Goal: Information Seeking & Learning: Learn about a topic

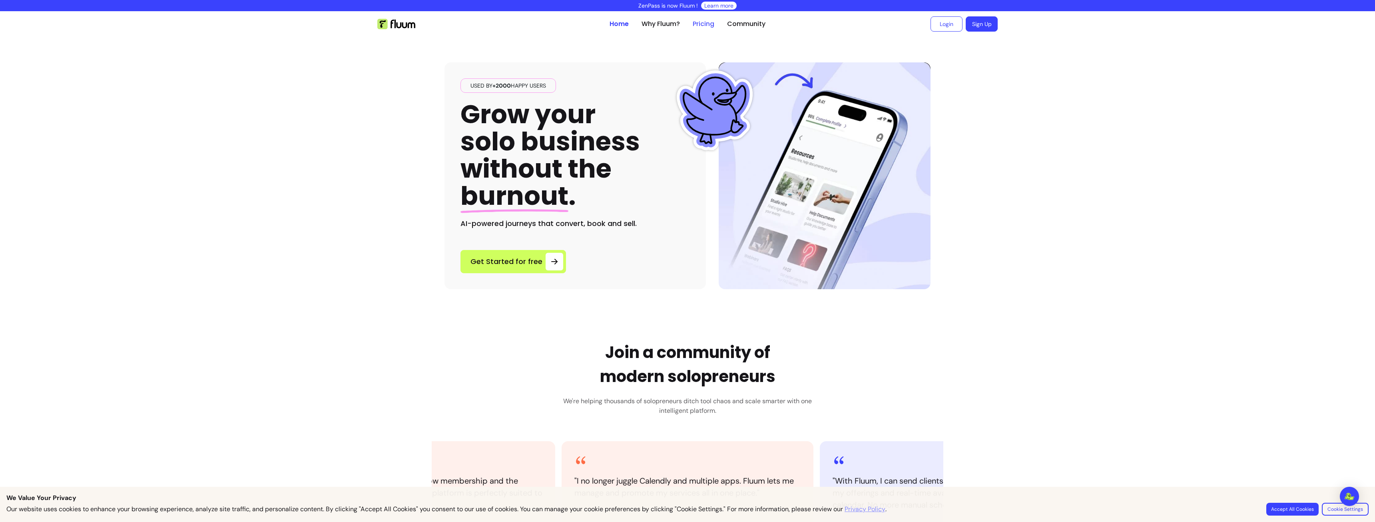
drag, startPoint x: 697, startPoint y: 31, endPoint x: 697, endPoint y: 25, distance: 5.6
click at [697, 31] on ul "Home Why Fluum? Pricing Community" at bounding box center [688, 24] width 156 height 26
click at [697, 21] on link "Pricing" at bounding box center [704, 24] width 22 height 10
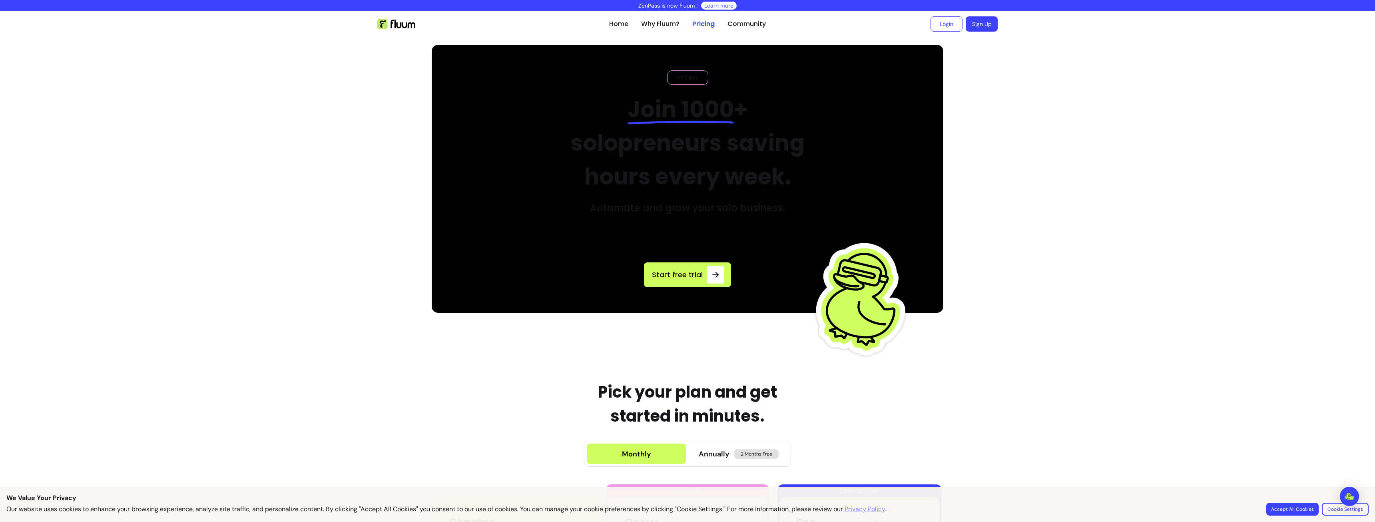
click at [400, 28] on img at bounding box center [396, 24] width 38 height 10
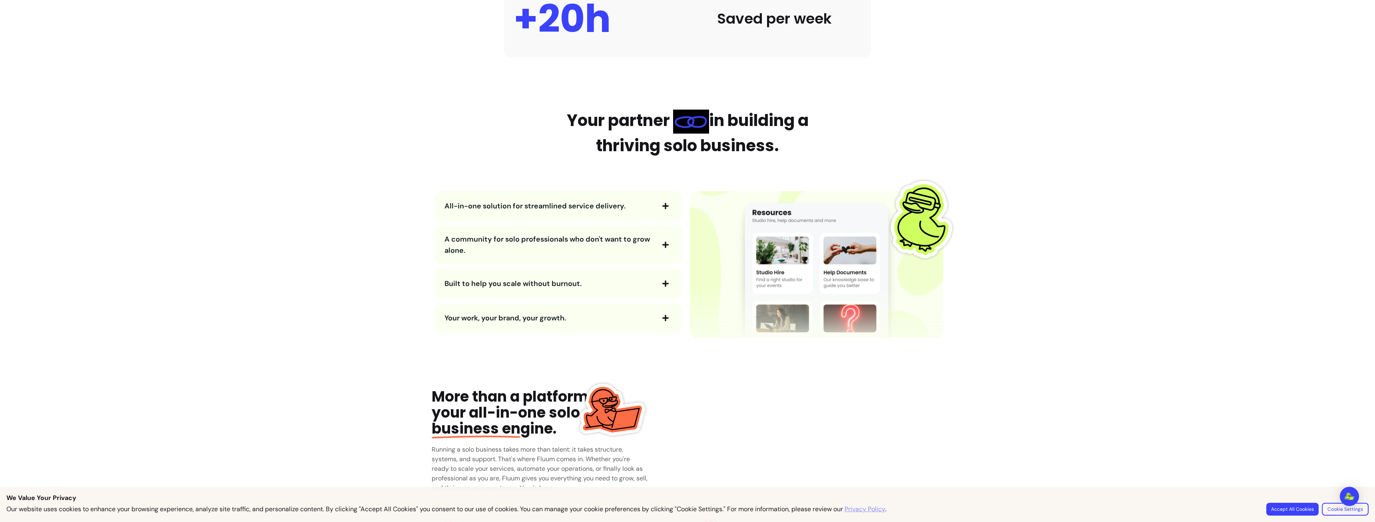
scroll to position [840, 0]
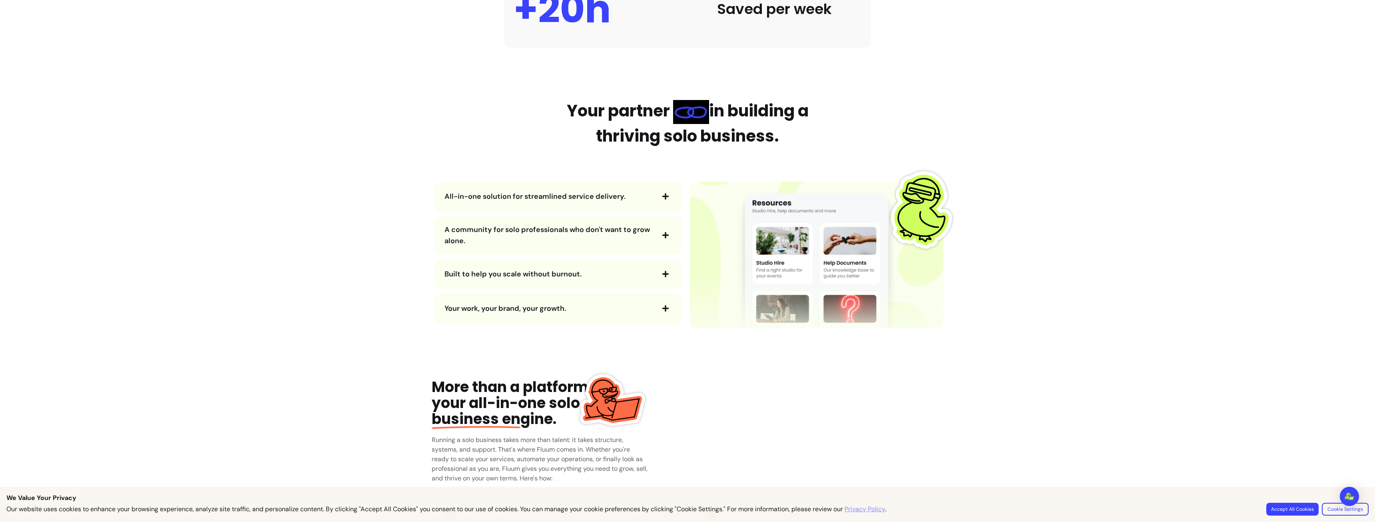
click at [550, 198] on span "All-in-one solution for streamlined service delivery." at bounding box center [535, 197] width 181 height 10
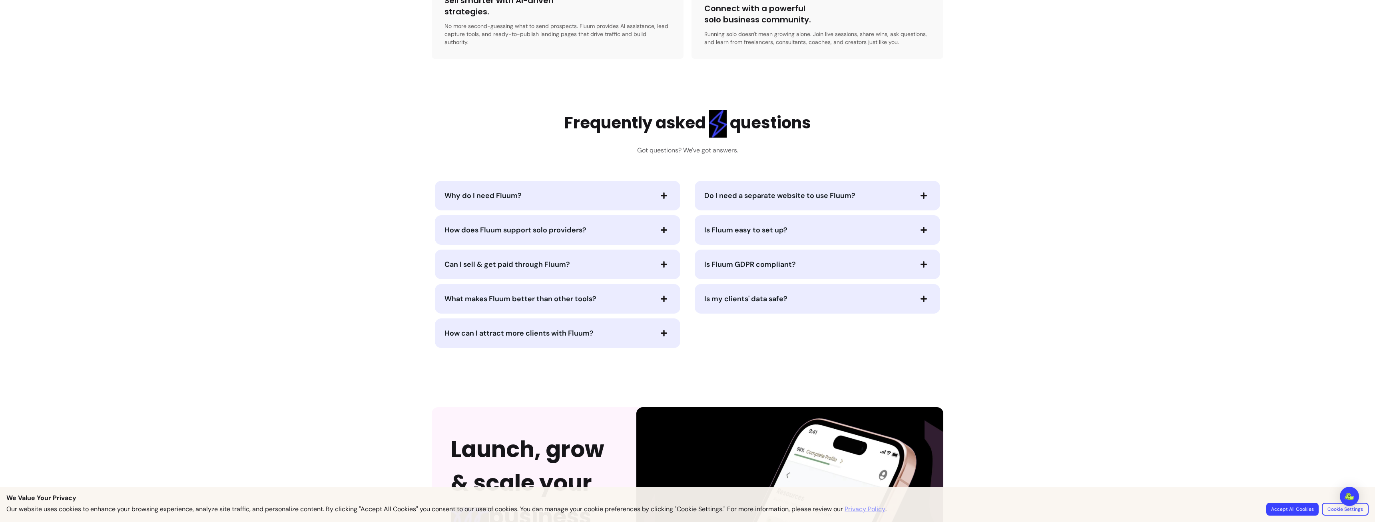
scroll to position [1679, 0]
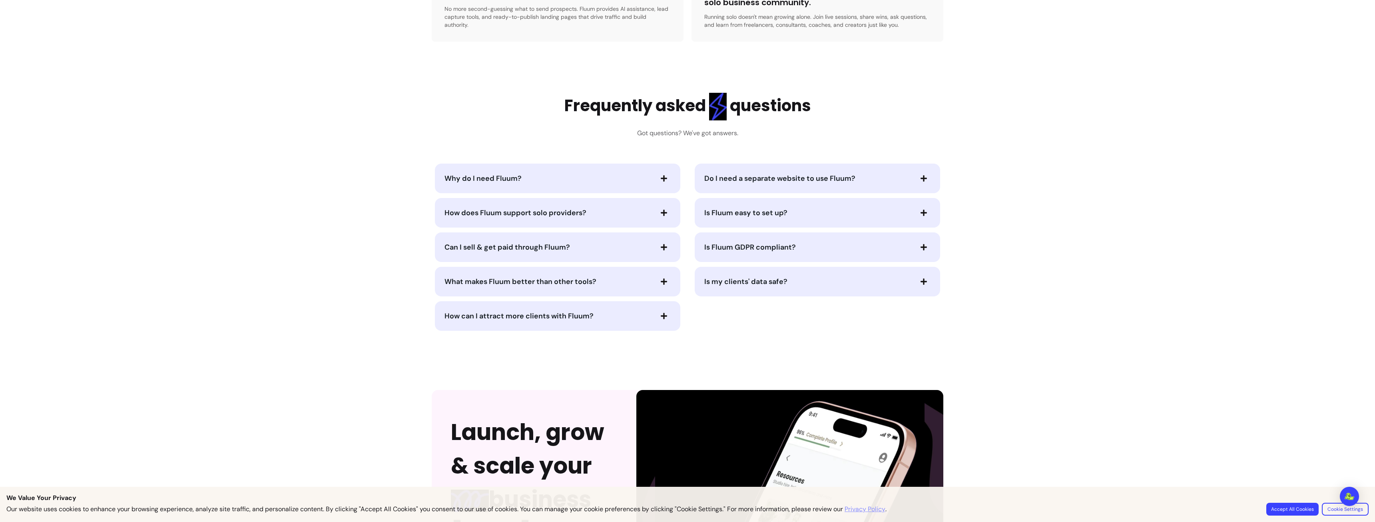
click at [465, 174] on span "Why do I need Fluum?" at bounding box center [483, 179] width 77 height 10
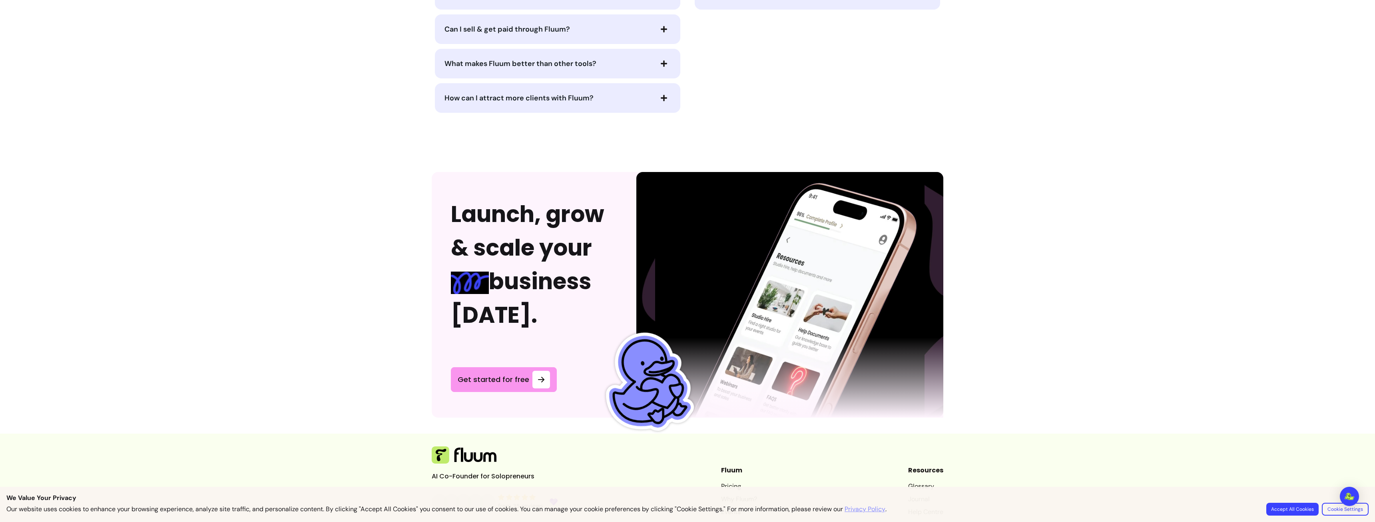
scroll to position [2061, 0]
